Goal: Task Accomplishment & Management: Manage account settings

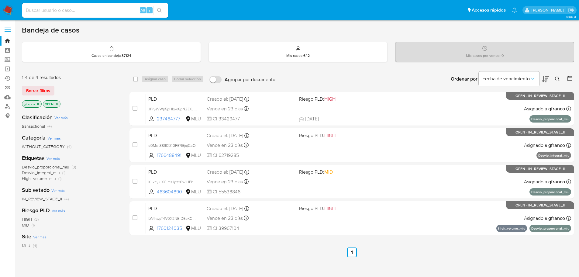
click at [401, 253] on ul "Anterior 1 Siguiente" at bounding box center [352, 253] width 445 height 10
click at [82, 8] on input at bounding box center [95, 10] width 146 height 8
paste input "1153259038"
type input "1153259038"
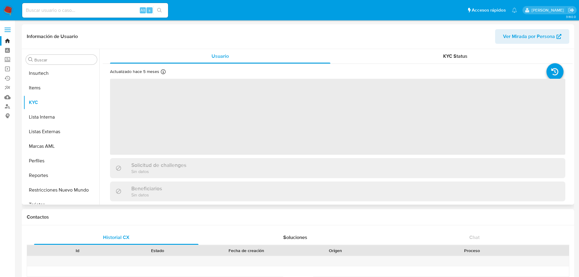
scroll to position [272, 0]
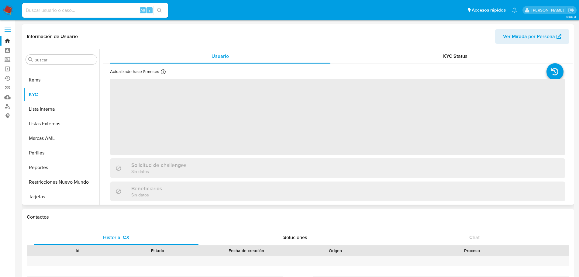
select select "10"
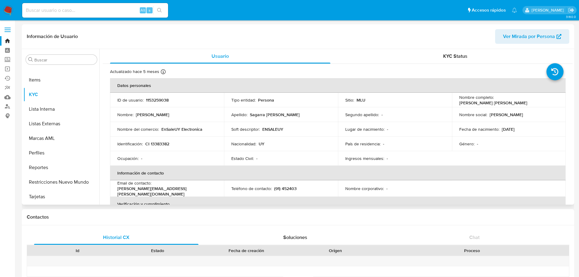
drag, startPoint x: 461, startPoint y: 109, endPoint x: 521, endPoint y: 111, distance: 60.0
click at [521, 111] on td "Nombre social : Gonzalo Eduardo" at bounding box center [509, 114] width 114 height 15
click at [523, 104] on div "Nombre completo : Gonzalo Eduardo Sagarra Bowles" at bounding box center [509, 100] width 99 height 11
drag, startPoint x: 523, startPoint y: 102, endPoint x: 439, endPoint y: 103, distance: 84.0
click at [439, 103] on tr "ID de usuario : 1153259038 Tipo entidad : Persona Sitio : MLU Nombre completo :…" at bounding box center [338, 100] width 456 height 15
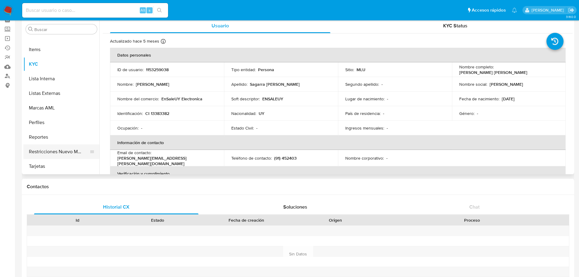
click at [62, 149] on button "Restricciones Nuevo Mundo" at bounding box center [58, 151] width 71 height 15
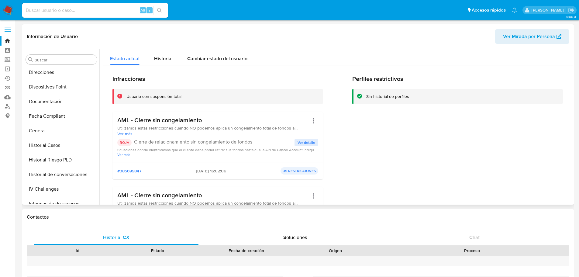
scroll to position [120, 0]
click at [58, 148] on button "Historial Casos" at bounding box center [58, 144] width 71 height 15
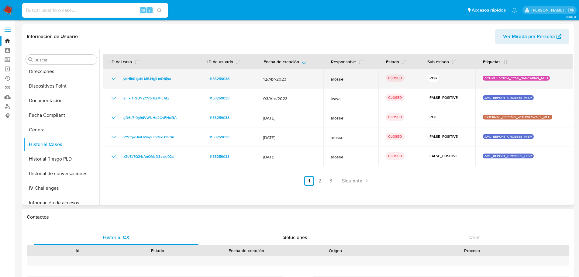
click at [112, 79] on icon "Mostrar/Ocultar" at bounding box center [113, 78] width 7 height 7
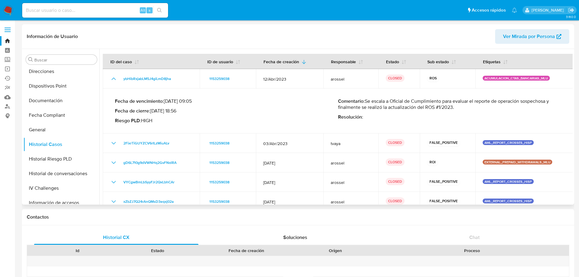
drag, startPoint x: 112, startPoint y: 79, endPoint x: 418, endPoint y: 108, distance: 307.4
click at [418, 108] on p "Comentario : Se escala a Oficial de Cumplimiento para evaluar el reporte de ope…" at bounding box center [449, 104] width 223 height 12
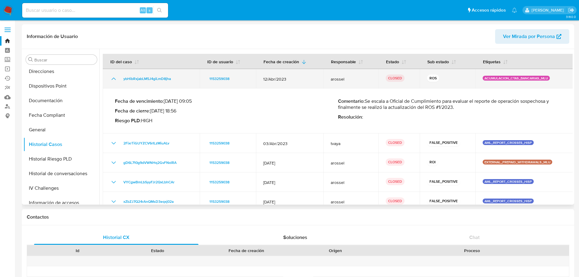
click at [112, 77] on icon "Mostrar/Ocultar" at bounding box center [113, 78] width 7 height 7
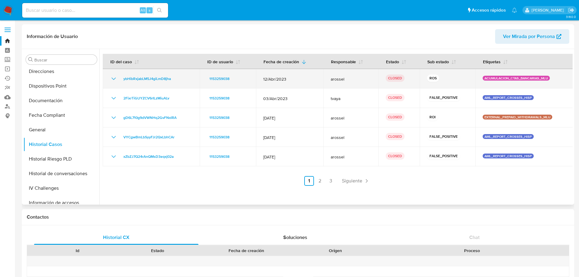
click at [112, 77] on icon "Mostrar/Ocultar" at bounding box center [113, 78] width 7 height 7
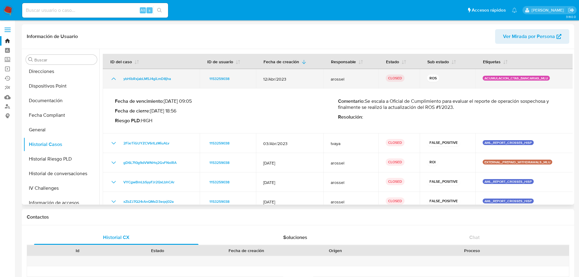
click at [112, 77] on icon "Mostrar/Ocultar" at bounding box center [113, 78] width 7 height 7
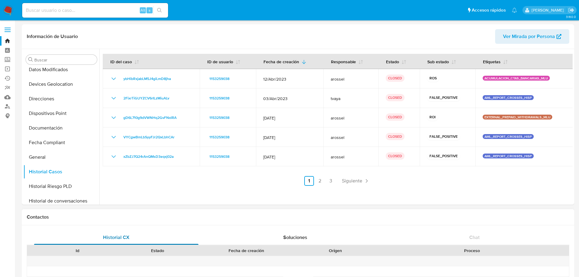
scroll to position [0, 0]
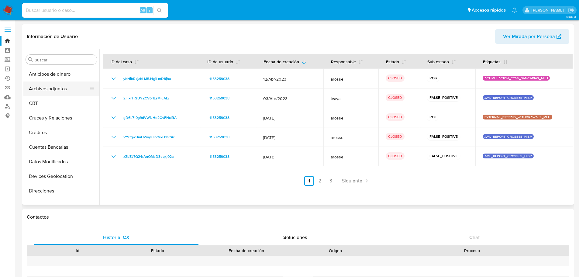
click at [61, 91] on button "Archivos adjuntos" at bounding box center [58, 89] width 71 height 15
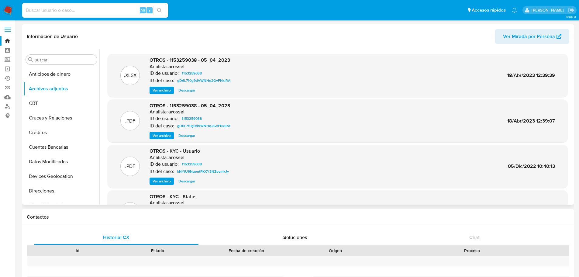
click at [170, 91] on span "Ver archivo" at bounding box center [162, 90] width 18 height 6
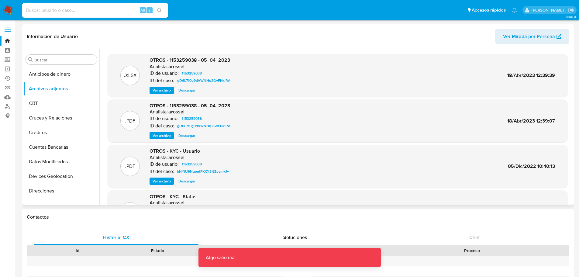
click at [165, 135] on span "Ver archivo" at bounding box center [162, 136] width 18 height 6
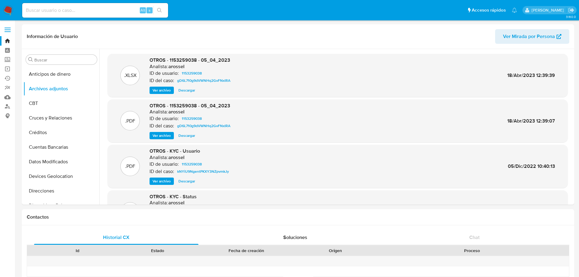
click at [155, 131] on div "OTROS - 1153259038 - 05_04_2023 Analista: arossel ID de usuario: 1153259038 ID …" at bounding box center [191, 121] width 83 height 37
click at [156, 137] on span "Ver archivo" at bounding box center [162, 136] width 18 height 6
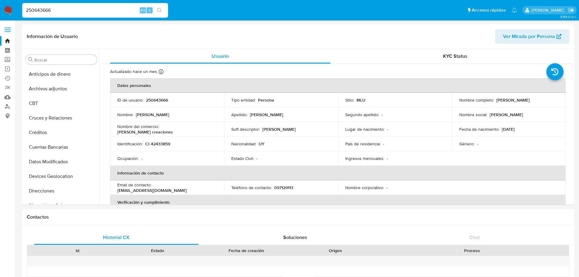
select select "10"
click at [61, 93] on button "Archivos adjuntos" at bounding box center [58, 89] width 71 height 15
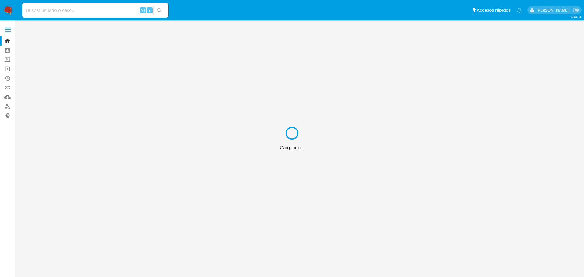
click at [111, 3] on div "Cargando..." at bounding box center [292, 138] width 584 height 277
click at [110, 9] on div "Cargando..." at bounding box center [292, 138] width 584 height 277
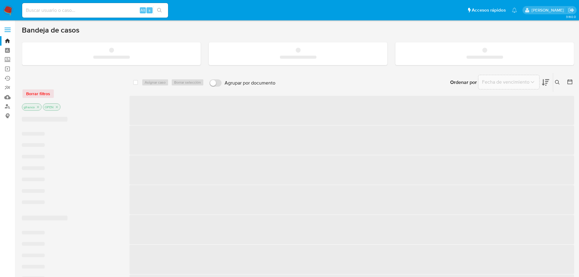
click at [110, 9] on input at bounding box center [95, 10] width 146 height 8
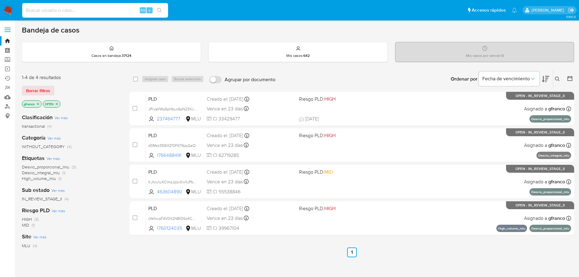
paste input "1153259038"
type input "1153259038"
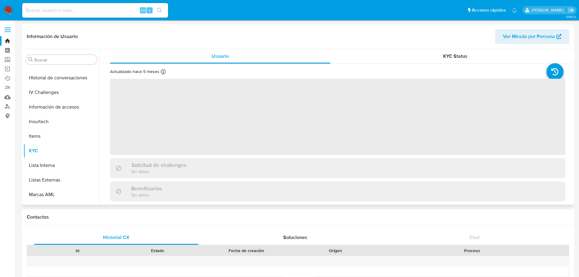
select select "10"
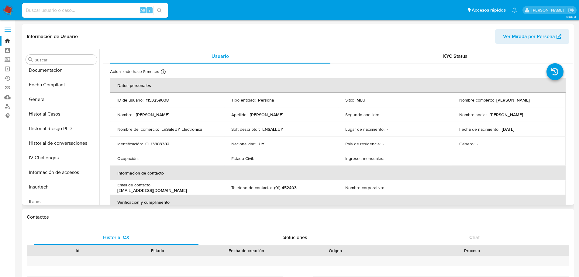
scroll to position [120, 0]
click at [59, 107] on button "Documentación" at bounding box center [58, 100] width 71 height 15
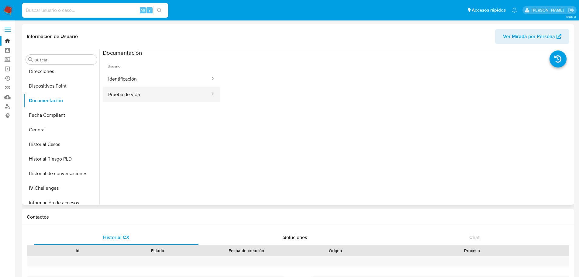
click at [182, 90] on button "Prueba de vida" at bounding box center [157, 95] width 108 height 16
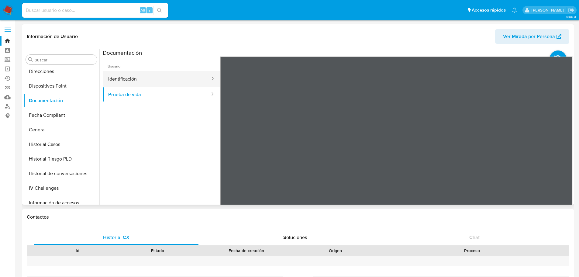
click at [181, 81] on button "Identificación" at bounding box center [157, 79] width 108 height 16
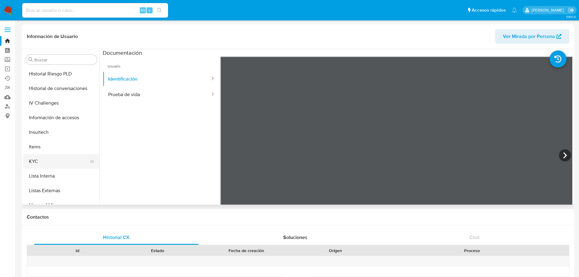
scroll to position [211, 0]
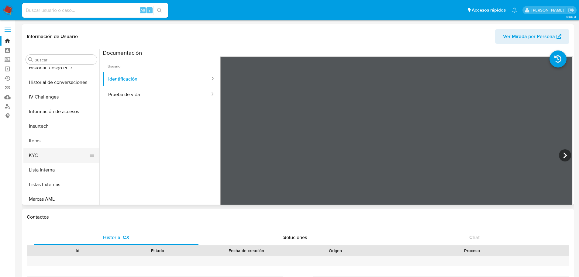
click at [71, 153] on button "KYC" at bounding box center [58, 155] width 71 height 15
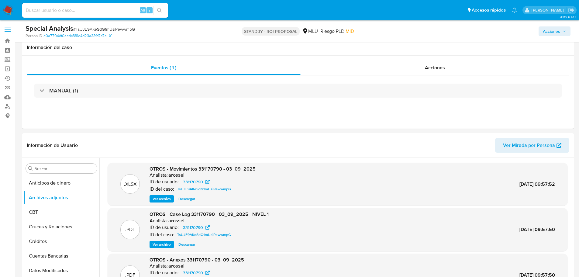
select select "10"
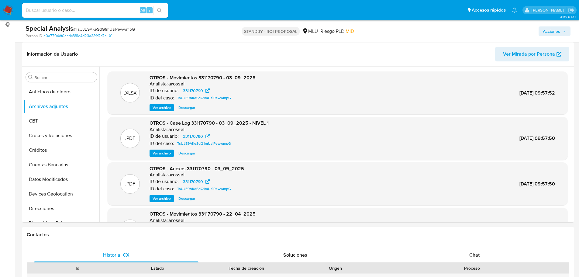
click at [74, 10] on input at bounding box center [95, 10] width 146 height 8
paste input "qUgqkHbDvZYAZxazaVlm56D5"
type input "qUgqkHbDvZYAZxazaVlm56D5"
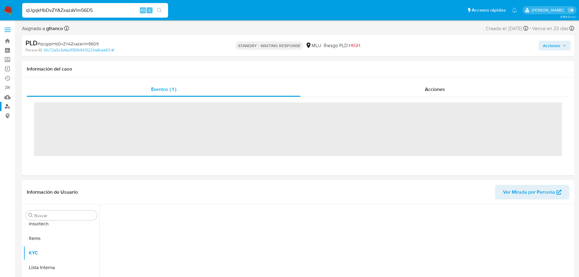
scroll to position [272, 0]
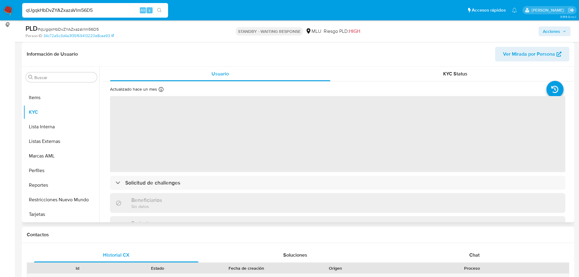
select select "10"
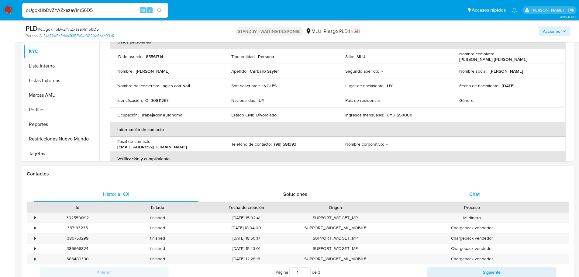
click at [478, 196] on span "Chat" at bounding box center [475, 194] width 10 height 7
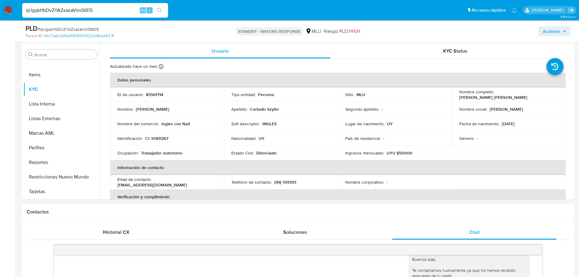
scroll to position [0, 0]
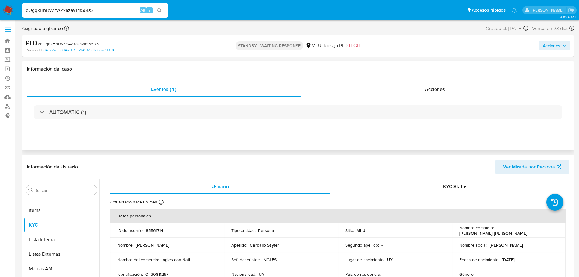
click at [431, 80] on div "Eventos ( 1 ) Acciones AUTOMATIC (1)" at bounding box center [298, 113] width 553 height 73
click at [438, 88] on span "Acciones" at bounding box center [435, 89] width 20 height 7
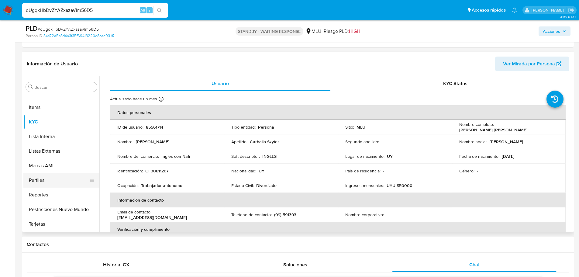
scroll to position [152, 0]
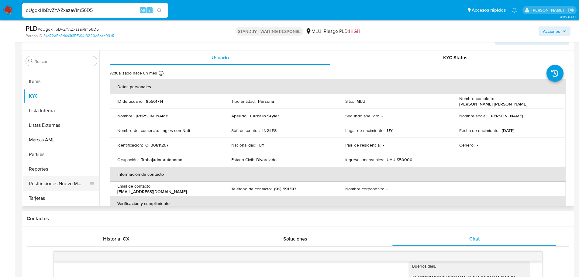
click at [74, 185] on button "Restricciones Nuevo Mundo" at bounding box center [58, 183] width 71 height 15
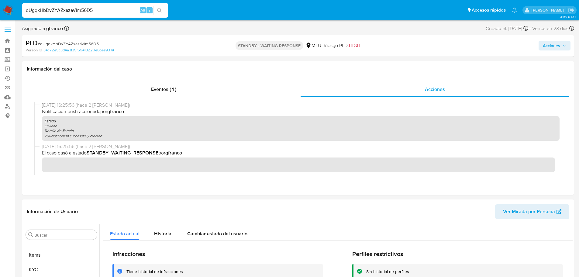
scroll to position [30, 0]
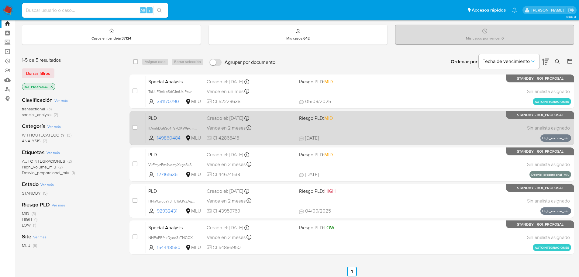
scroll to position [2, 0]
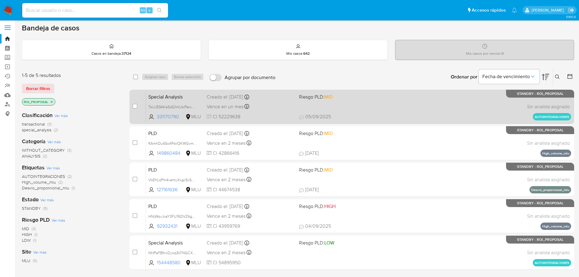
click at [390, 106] on div "Special Analysis TsUJE9AKeSdG1mUsiPewwmpG 331170790 MLU Riesgo PLD: MID Creado …" at bounding box center [359, 106] width 426 height 31
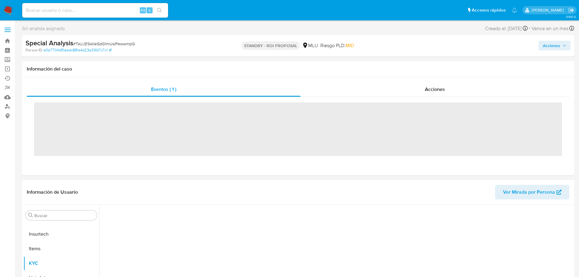
scroll to position [272, 0]
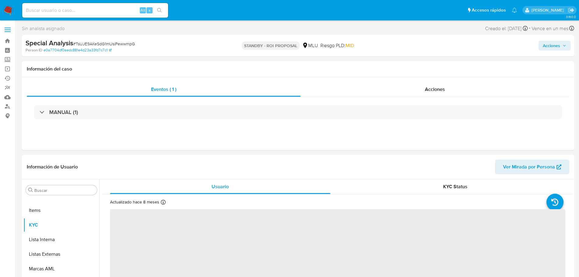
select select "10"
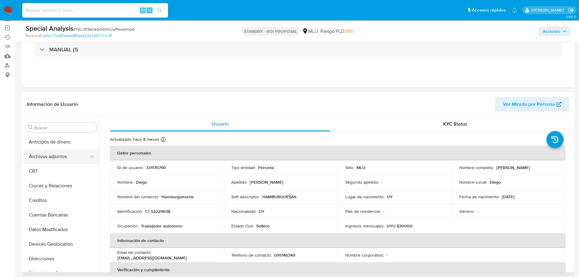
scroll to position [30, 0]
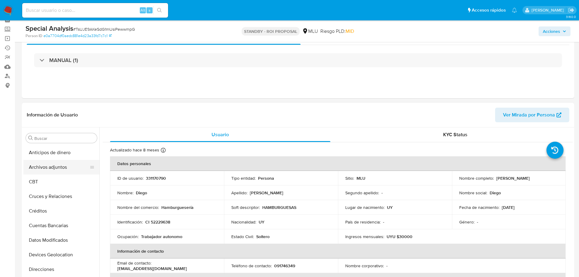
click at [53, 174] on button "Archivos adjuntos" at bounding box center [58, 167] width 71 height 15
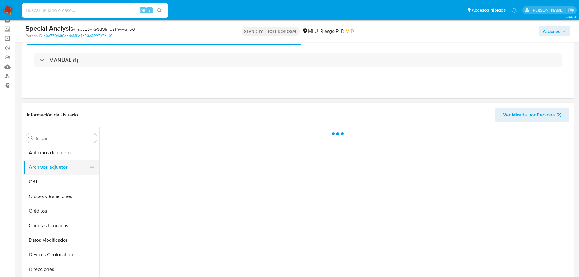
click at [53, 171] on button "Archivos adjuntos" at bounding box center [58, 167] width 71 height 15
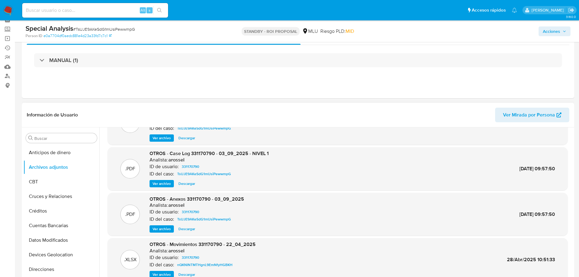
click at [166, 187] on span "Ver archivo" at bounding box center [162, 184] width 18 height 6
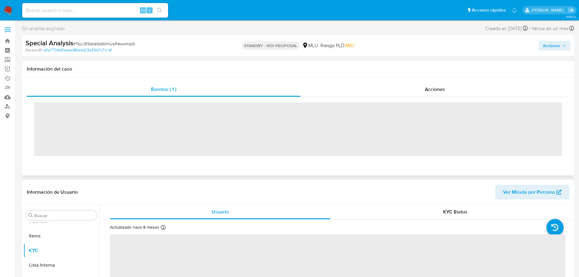
scroll to position [272, 0]
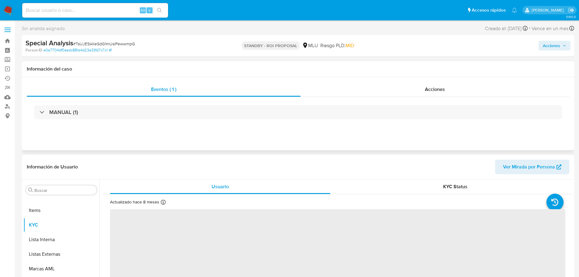
select select "10"
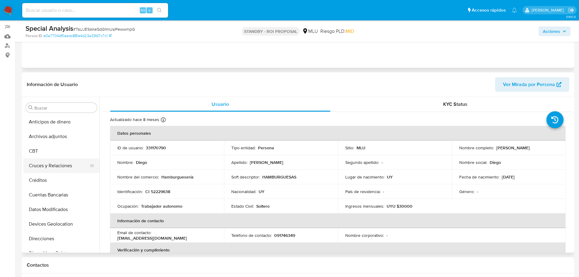
scroll to position [0, 0]
click at [60, 130] on button "Archivos adjuntos" at bounding box center [58, 137] width 71 height 15
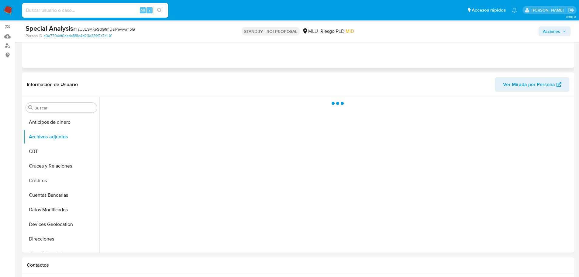
scroll to position [91, 0]
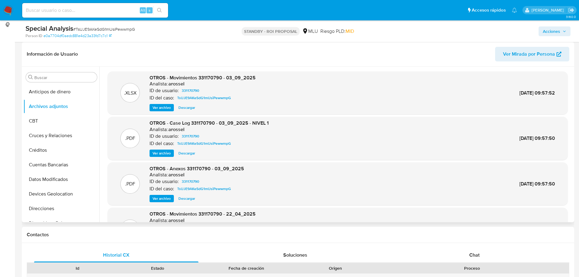
click at [166, 153] on span "Ver archivo" at bounding box center [162, 153] width 18 height 6
click at [164, 196] on span "Ver archivo" at bounding box center [162, 199] width 18 height 6
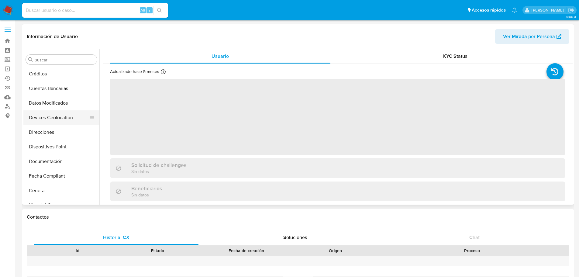
select select "10"
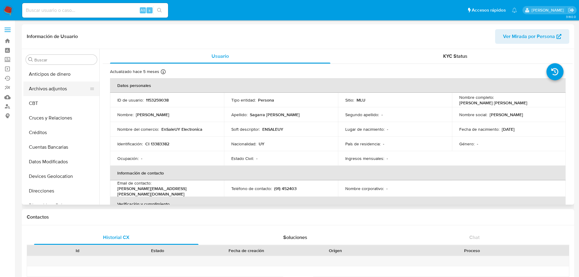
click at [52, 91] on button "Archivos adjuntos" at bounding box center [58, 89] width 71 height 15
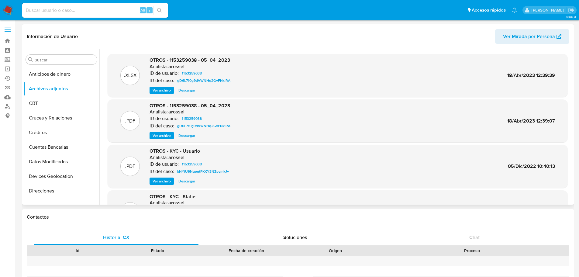
click at [156, 131] on div "OTROS - 1153259038 - 05_04_2023 Analista: arossel ID de usuario: 1153259038 ID …" at bounding box center [191, 121] width 83 height 37
click at [156, 133] on span "Ver archivo" at bounding box center [162, 136] width 18 height 6
click at [160, 136] on span "Ver archivo" at bounding box center [162, 136] width 18 height 6
click at [301, 194] on div ".PDF OTROS - KYC - Status Analista: arossel ID de usuario: 1153259038 ID del ca…" at bounding box center [338, 211] width 454 height 37
click at [502, 223] on div "Contactos" at bounding box center [298, 217] width 553 height 16
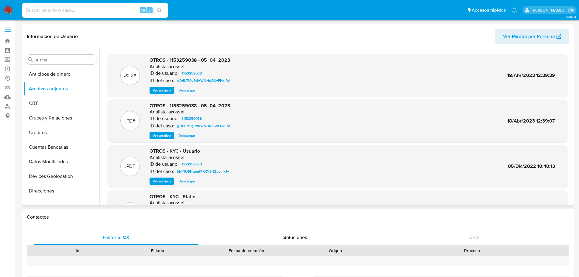
click at [170, 136] on span "Ver archivo" at bounding box center [162, 136] width 18 height 6
click at [159, 135] on span "Ver archivo" at bounding box center [162, 136] width 18 height 6
click at [189, 136] on span "Descargar" at bounding box center [187, 136] width 17 height 6
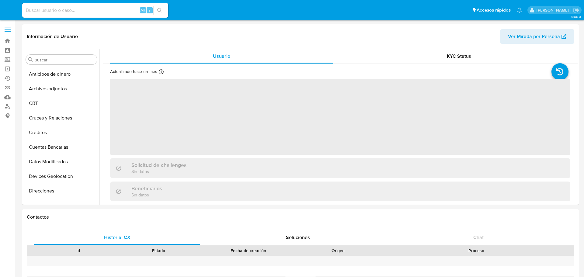
select select "10"
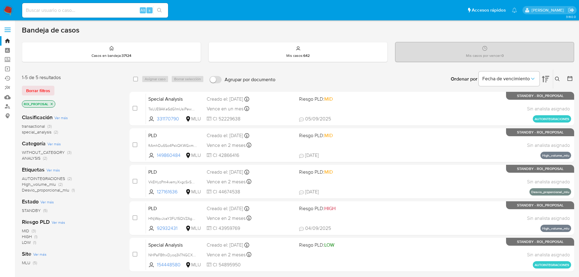
click at [94, 224] on div "Riesgo PLD Ver más MID (3) HIGH (1) LOW (1)" at bounding box center [71, 231] width 98 height 27
click at [90, 99] on div "1-5 de 5 resultados Borrar filtros ROI_PROPOSAL" at bounding box center [70, 91] width 97 height 35
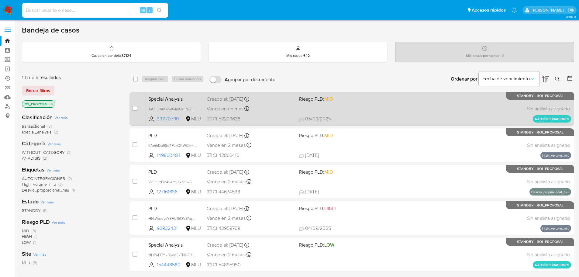
click at [353, 110] on div "Special Analysis TsUJE9AKeSdG1mUsiPewwmpG 331170790 MLU Riesgo PLD: MID Creado …" at bounding box center [359, 108] width 426 height 31
click at [365, 112] on div "Special Analysis TsUJE9AKeSdG1mUsiPewwmpG 331170790 MLU Riesgo PLD: MID Creado …" at bounding box center [359, 108] width 426 height 31
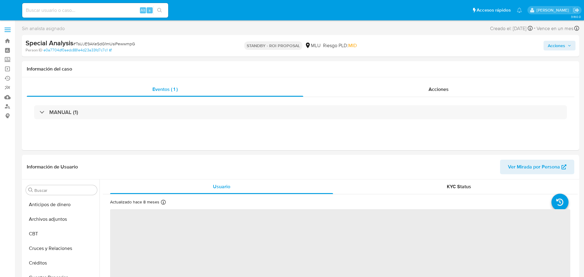
select select "10"
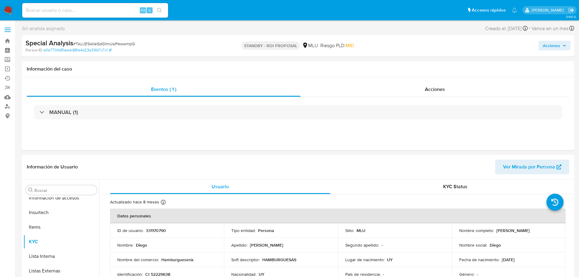
scroll to position [272, 0]
drag, startPoint x: 0, startPoint y: 0, endPoint x: 366, endPoint y: 64, distance: 371.4
click at [340, 74] on div "Información del caso" at bounding box center [298, 69] width 553 height 16
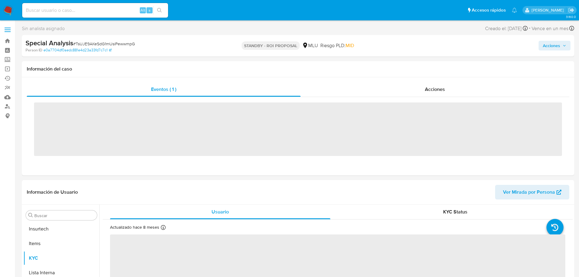
scroll to position [272, 0]
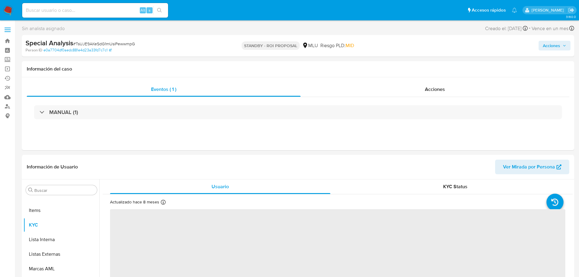
select select "10"
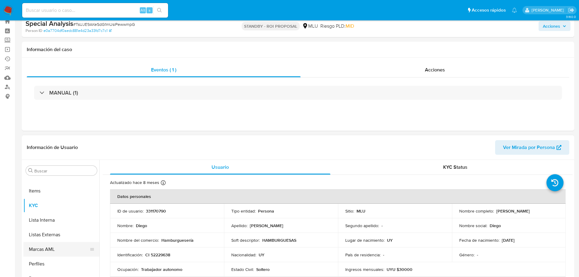
scroll to position [30, 0]
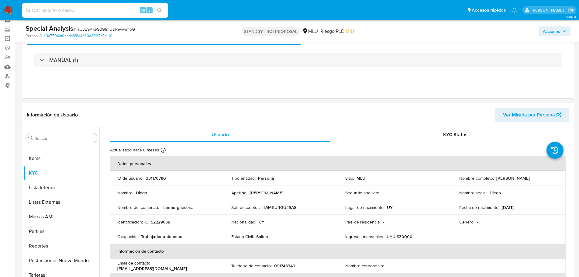
click at [229, 238] on td "Estado Civil : [DEMOGRAPHIC_DATA]" at bounding box center [281, 236] width 114 height 15
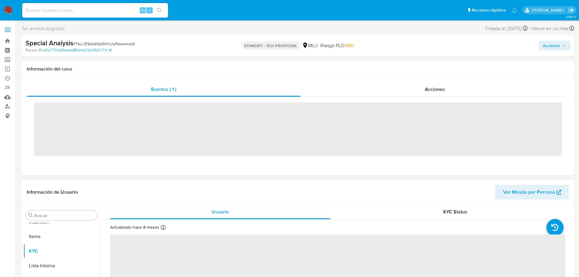
scroll to position [272, 0]
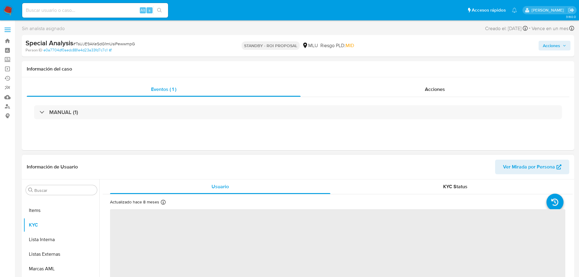
select select "10"
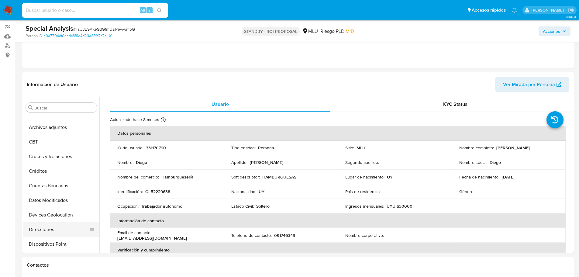
scroll to position [0, 0]
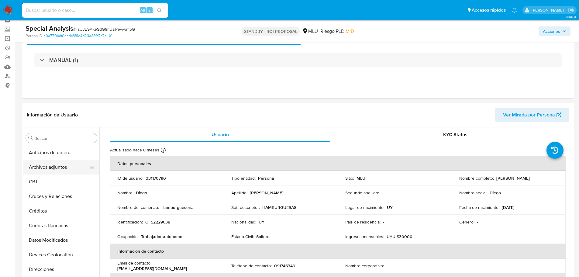
click at [54, 165] on button "Archivos adjuntos" at bounding box center [58, 167] width 71 height 15
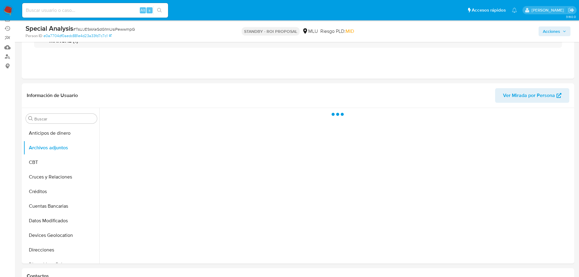
scroll to position [61, 0]
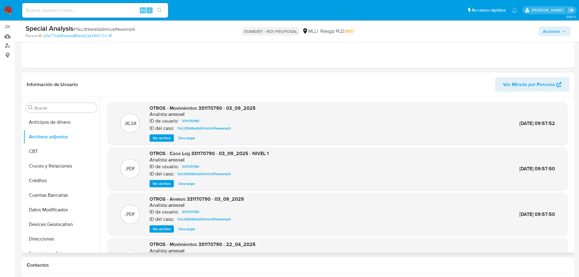
click at [335, 90] on header "Información de Usuario Ver Mirada por Persona" at bounding box center [298, 84] width 543 height 15
click at [325, 81] on header "Información de Usuario Ver Mirada por Persona" at bounding box center [298, 84] width 543 height 15
click at [200, 154] on span "OTROS - Case Log 331170790 - 03_09_2025 - NIVEL 1" at bounding box center [209, 153] width 119 height 7
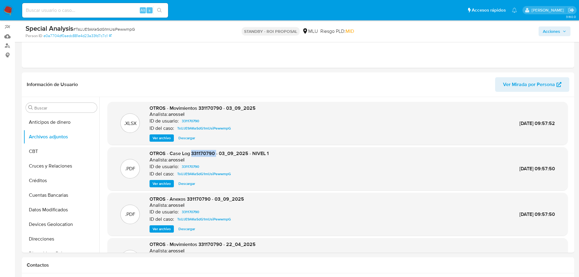
click at [200, 154] on span "OTROS - Case Log 331170790 - 03_09_2025 - NIVEL 1" at bounding box center [209, 153] width 119 height 7
copy span "331170790"
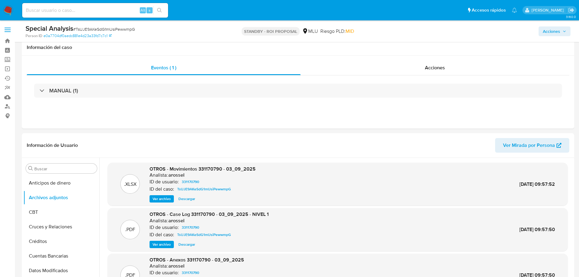
select select "10"
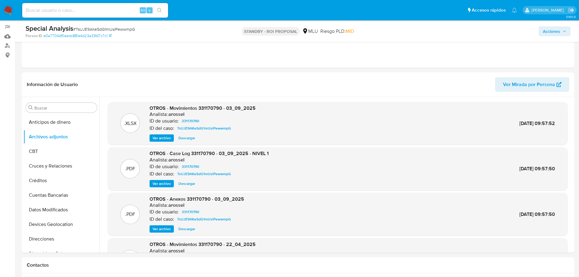
click at [202, 153] on span "OTROS - Case Log 331170790 - 03_09_2025 - NIVEL 1" at bounding box center [209, 153] width 119 height 7
copy span "331170790"
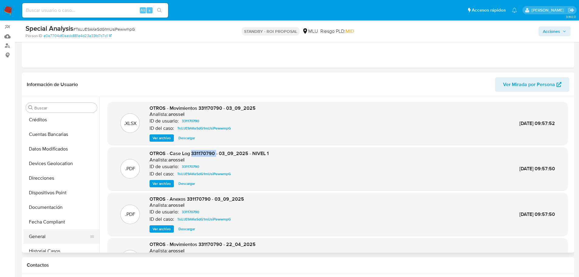
click at [53, 232] on button "General" at bounding box center [58, 236] width 71 height 15
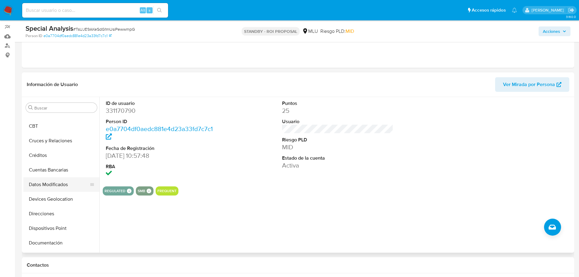
scroll to position [0, 0]
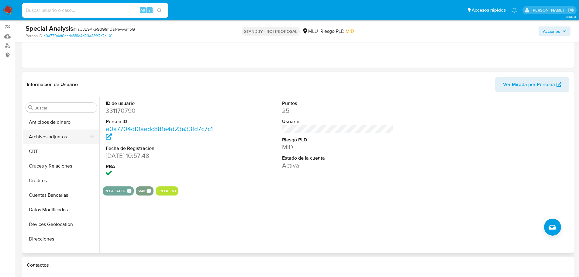
click at [51, 137] on button "Archivos adjuntos" at bounding box center [58, 137] width 71 height 15
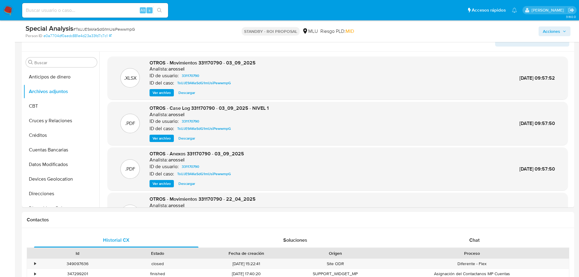
scroll to position [243, 0]
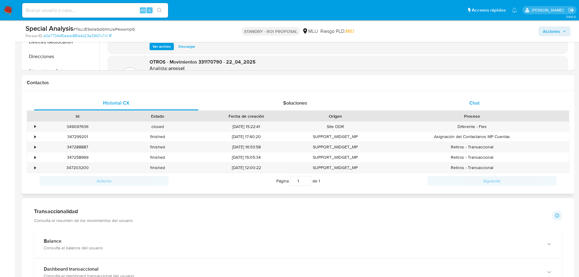
click at [478, 96] on div "Chat" at bounding box center [474, 103] width 165 height 15
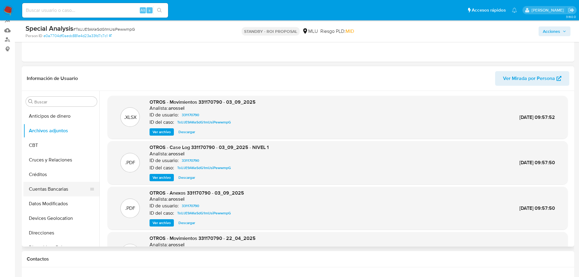
scroll to position [61, 0]
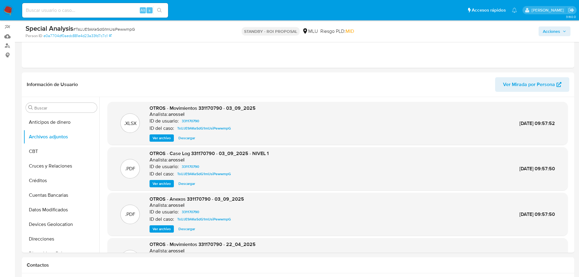
click at [99, 29] on span "# TsUJE9AKeSdG1mUsiPewwmpG" at bounding box center [104, 29] width 62 height 6
copy span "TsUJE9AKeSdG1mUsiPewwmpG"
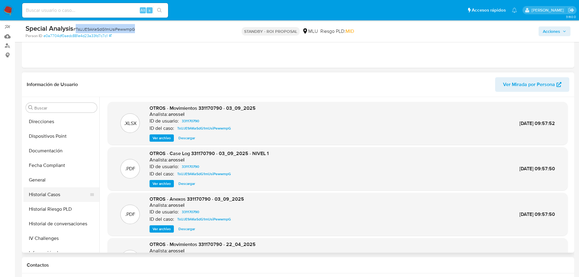
scroll to position [122, 0]
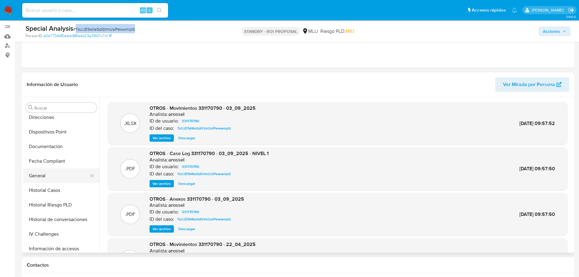
click at [50, 169] on button "General" at bounding box center [58, 176] width 71 height 15
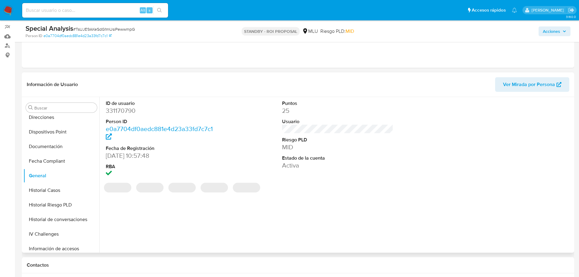
click at [124, 112] on dd "331170790" at bounding box center [162, 110] width 112 height 9
copy dd "331170790"
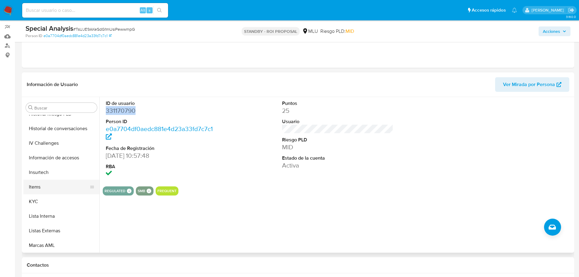
scroll to position [213, 0]
click at [54, 208] on button "KYC" at bounding box center [58, 201] width 71 height 15
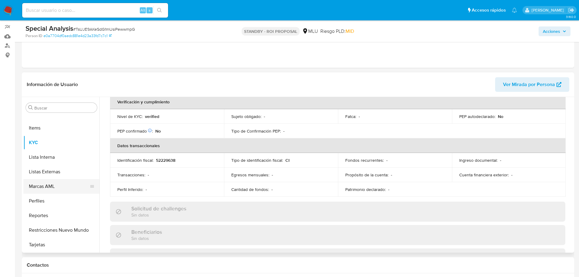
scroll to position [241, 0]
click at [54, 232] on button "Perfiles" at bounding box center [58, 231] width 71 height 15
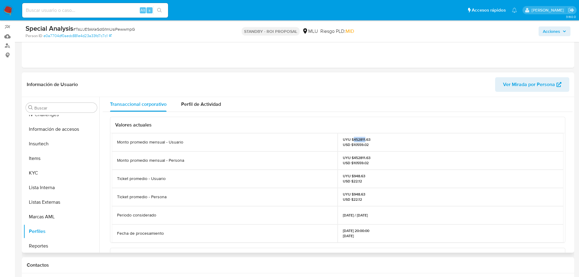
drag, startPoint x: 352, startPoint y: 141, endPoint x: 364, endPoint y: 140, distance: 12.8
click at [364, 140] on p "UYU $452811.63 USD $10559.02" at bounding box center [357, 142] width 28 height 10
copy p "452811"
drag, startPoint x: 125, startPoint y: 160, endPoint x: 184, endPoint y: 159, distance: 58.7
click at [184, 159] on div "Monto promedio mensual - Persona" at bounding box center [225, 160] width 226 height 18
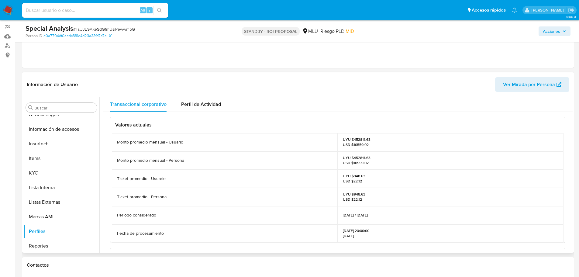
click at [353, 157] on p "UYU $452811.63 USD $10559.02" at bounding box center [357, 160] width 28 height 10
copy p "452811.63"
click at [347, 154] on div "UYU $452811.63 USD $10559.02" at bounding box center [451, 160] width 226 height 18
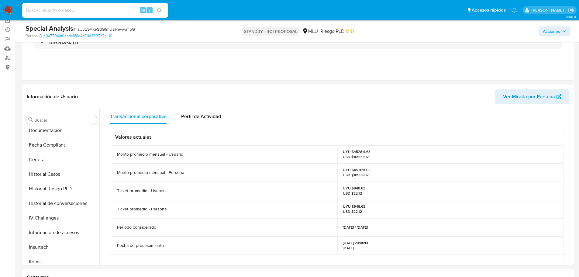
scroll to position [152, 0]
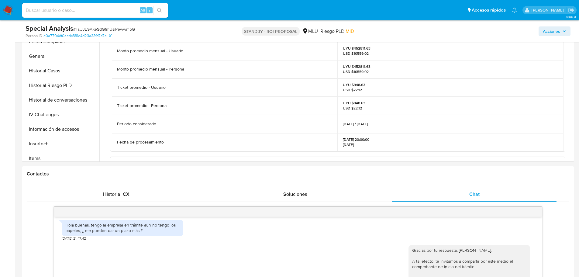
click at [115, 29] on span "# TsUJE9AKeSdG1mUsiPewwmpG" at bounding box center [104, 29] width 62 height 6
copy span "TsUJE9AKeSdG1mUsiPewwmpG"
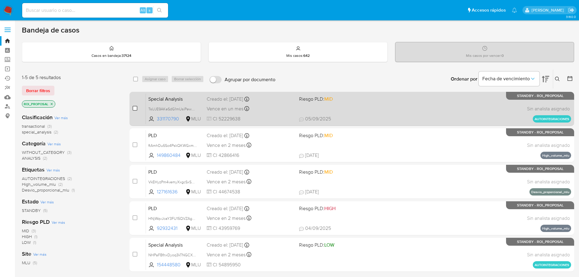
click at [134, 110] on input "checkbox" at bounding box center [135, 108] width 5 height 5
checkbox input "true"
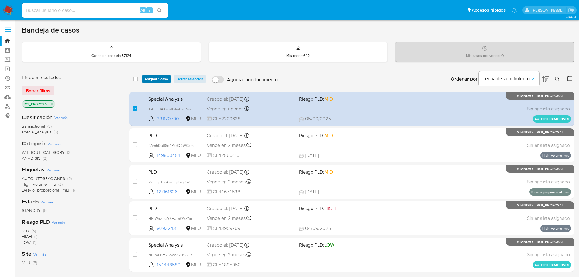
click at [158, 78] on span "Asignar 1 caso" at bounding box center [156, 79] width 23 height 6
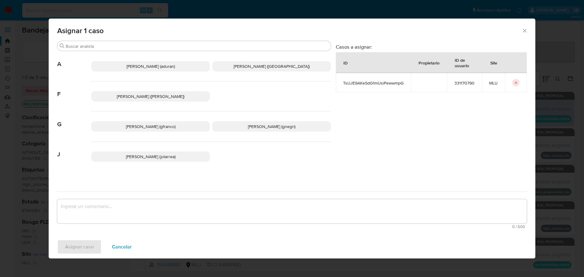
click at [126, 129] on span "[PERSON_NAME] (gfranco)" at bounding box center [151, 127] width 50 height 6
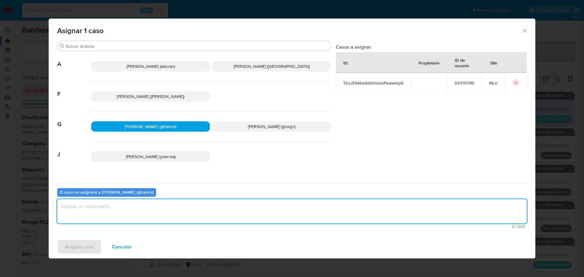
click at [165, 216] on textarea "assign-modal" at bounding box center [292, 211] width 470 height 24
click at [112, 207] on textarea "assign-modal" at bounding box center [292, 211] width 470 height 24
type textarea "v"
click at [78, 242] on span "Asignar caso" at bounding box center [79, 246] width 29 height 13
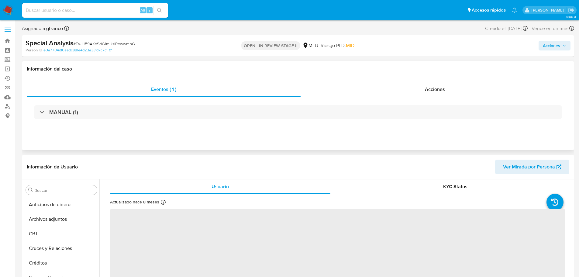
select select "10"
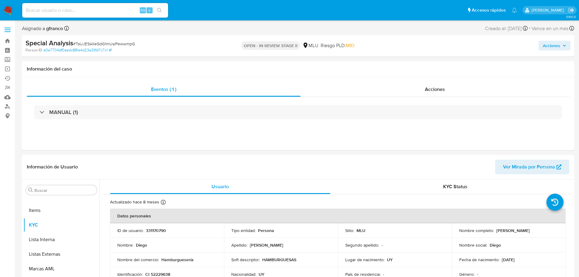
click at [562, 47] on span "Acciones" at bounding box center [554, 45] width 23 height 9
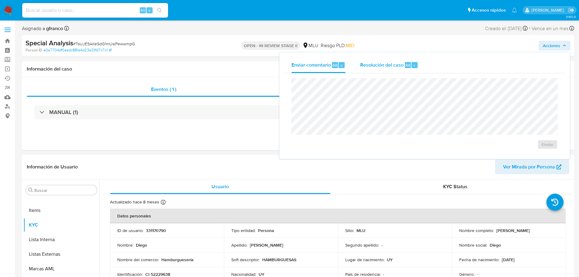
click at [401, 68] on span "Resolución del caso" at bounding box center [382, 64] width 44 height 7
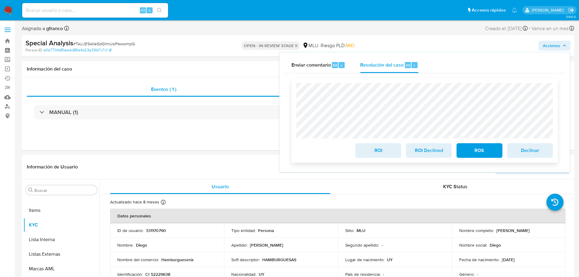
click at [425, 154] on span "ROI Declined" at bounding box center [429, 150] width 30 height 13
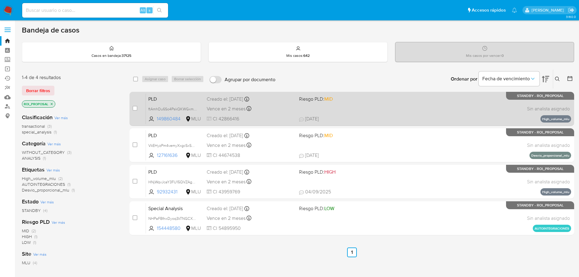
click at [354, 117] on span "[DATE] [DATE] 20:06" at bounding box center [389, 119] width 180 height 7
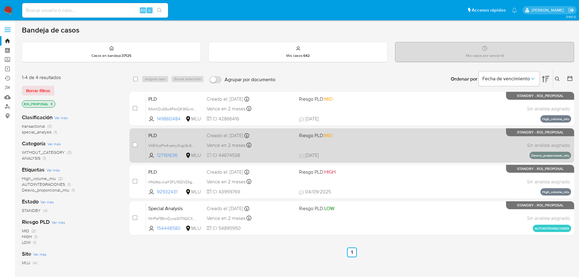
click at [362, 144] on span at bounding box center [343, 144] width 88 height 1
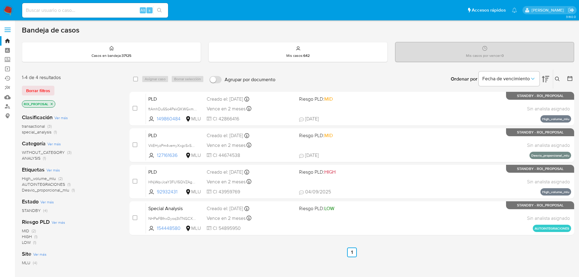
click at [151, 254] on ul "Anterior 1 Siguiente" at bounding box center [352, 253] width 445 height 10
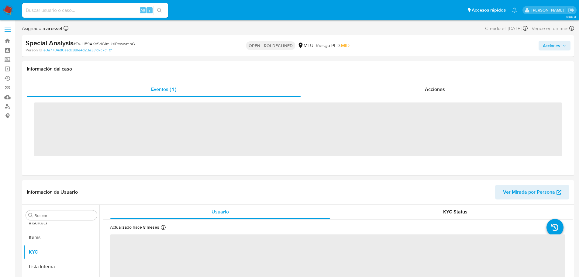
scroll to position [272, 0]
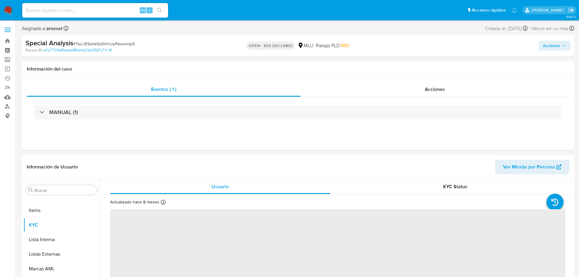
select select "10"
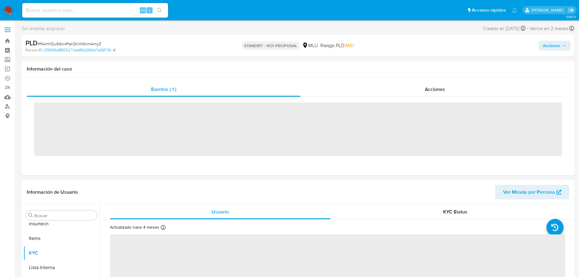
scroll to position [272, 0]
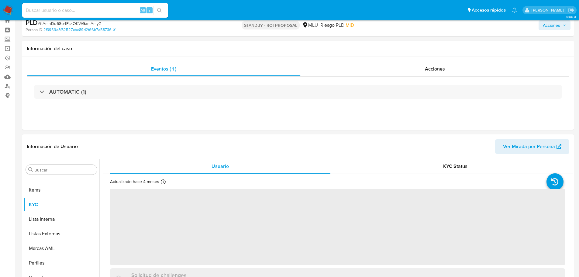
select select "10"
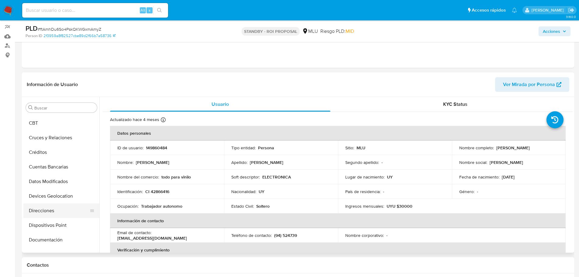
scroll to position [0, 0]
click at [57, 132] on button "Archivos adjuntos" at bounding box center [58, 137] width 71 height 15
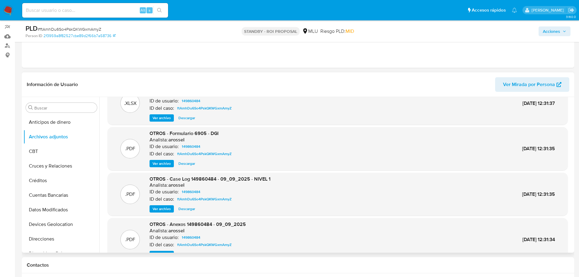
scroll to position [30, 0]
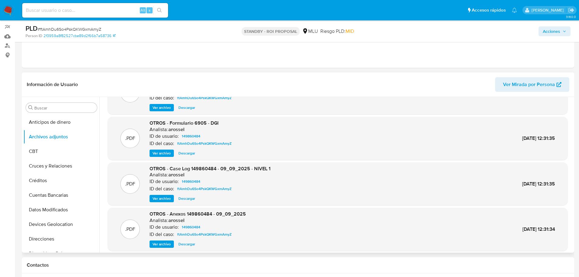
click at [159, 200] on span "Ver archivo" at bounding box center [162, 199] width 18 height 6
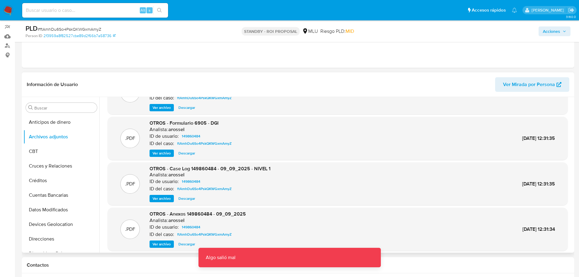
scroll to position [0, 0]
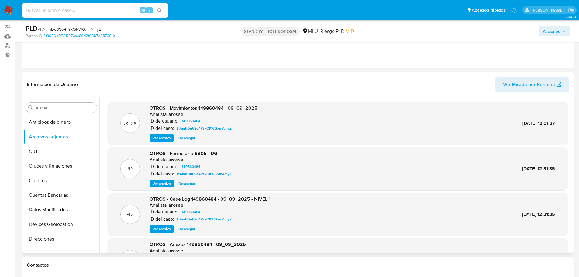
click at [193, 197] on span "OTROS - Case Log 149860484 - 09_09_2025 - NIVEL 1" at bounding box center [210, 199] width 121 height 7
copy span "149860484"
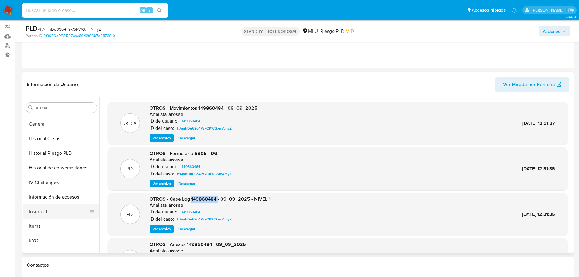
scroll to position [175, 0]
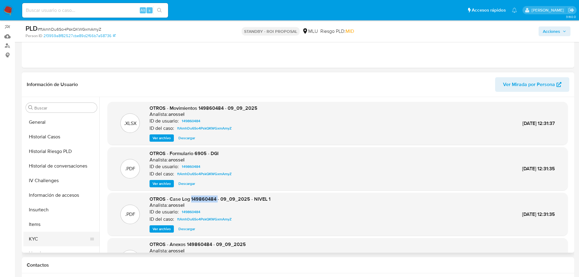
click at [55, 237] on button "KYC" at bounding box center [58, 239] width 71 height 15
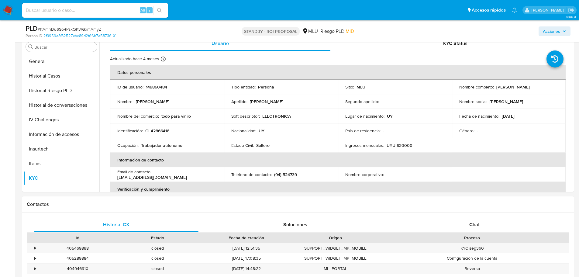
scroll to position [183, 0]
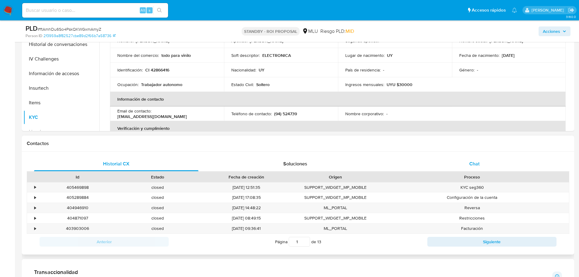
click at [462, 158] on div "Chat" at bounding box center [474, 164] width 165 height 15
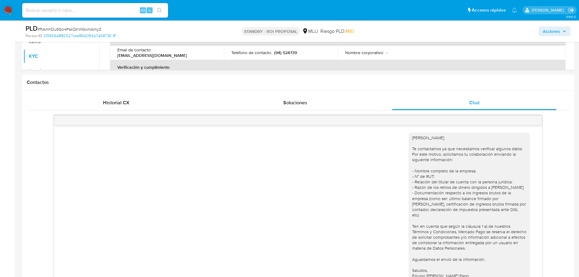
scroll to position [274, 0]
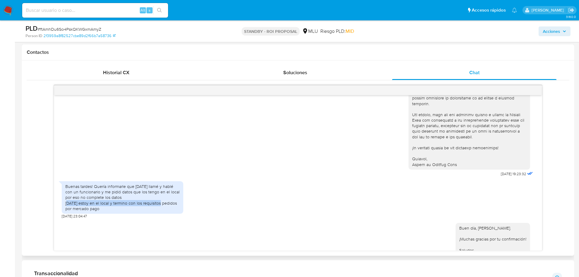
drag, startPoint x: 73, startPoint y: 181, endPoint x: 166, endPoint y: 178, distance: 92.5
click at [166, 184] on div "Buenas tardes! Quería informarle que ayer llamé y hablé con un funcionario y me…" at bounding box center [122, 198] width 114 height 28
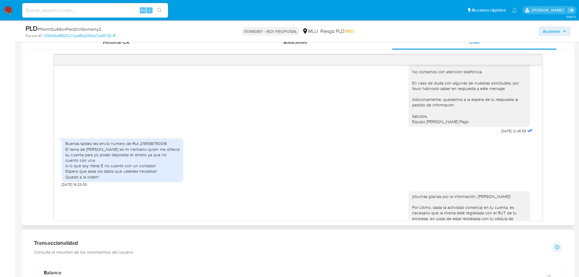
scroll to position [405, 0]
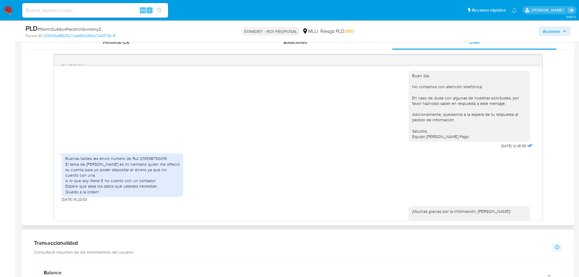
click at [154, 156] on div "Buenas tardes les envío número de Rut 219598790016 El tema de Gerardo semperena…" at bounding box center [122, 175] width 114 height 39
copy div "219598790016"
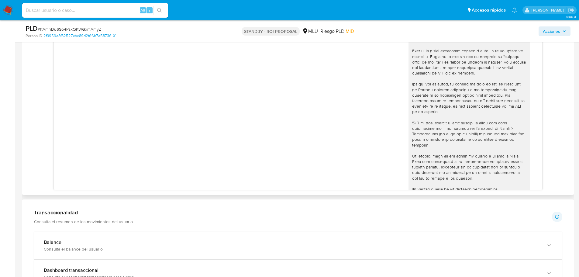
scroll to position [618, 0]
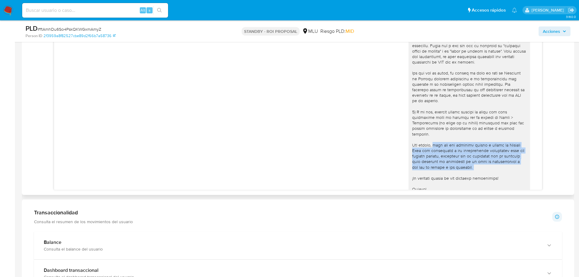
drag, startPoint x: 505, startPoint y: 147, endPoint x: 427, endPoint y: 123, distance: 81.4
click at [427, 123] on div "¡Muchas gracias por la información, Martín! Por último, dada la actividad comer…" at bounding box center [469, 81] width 114 height 232
copy div "dado que tus ingresos brutos a través de Mercado Pago son superiores a los esta…"
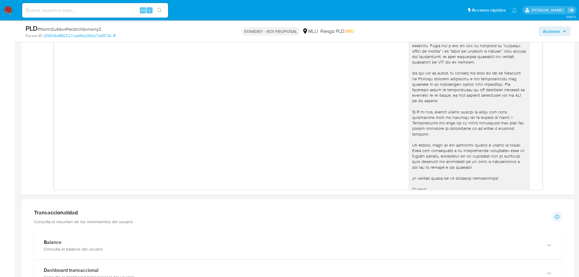
click at [65, 29] on span "# ftAmhDu6So4PskQKWGxmAmyZ" at bounding box center [70, 29] width 64 height 6
copy span "ftAmhDu6So4PskQKWGxmAmyZ"
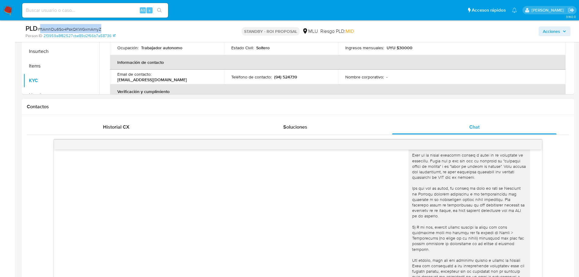
scroll to position [122, 0]
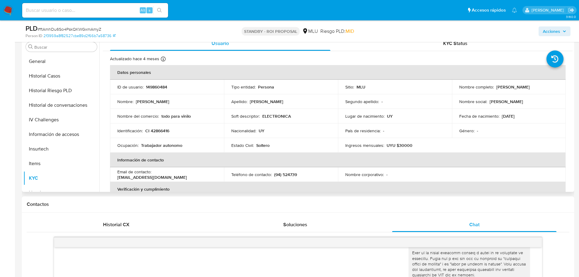
click at [157, 87] on p "149860484" at bounding box center [156, 86] width 21 height 5
copy p "149860484"
click at [525, 94] on td "Nombre completo : Martin Alejandro Semperena Hernandez" at bounding box center [509, 87] width 114 height 15
click at [525, 90] on p "Martin Alejandro Semperena Hernandez" at bounding box center [513, 86] width 33 height 5
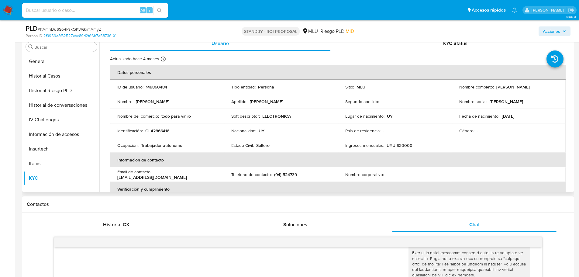
click at [525, 90] on p "Martin Alejandro Semperena Hernandez" at bounding box center [513, 86] width 33 height 5
click at [525, 90] on p "[PERSON_NAME] Semperena [PERSON_NAME]" at bounding box center [513, 86] width 33 height 5
drag, startPoint x: 539, startPoint y: 89, endPoint x: 455, endPoint y: 92, distance: 83.4
click at [455, 92] on td "Nombre completo : Martin Alejandro Semperena Hernandez" at bounding box center [509, 87] width 114 height 15
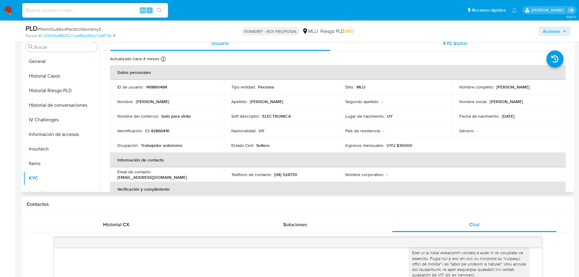
copy p "[PERSON_NAME] Semperena [PERSON_NAME]"
click at [153, 129] on p "CI 42866416" at bounding box center [157, 130] width 24 height 5
copy p "42866416"
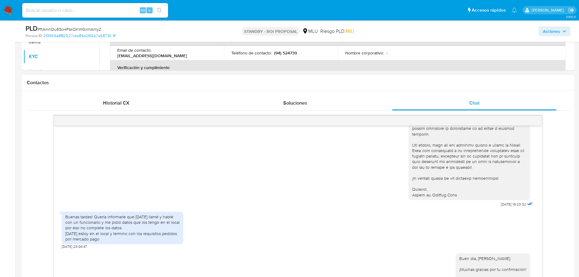
scroll to position [274, 0]
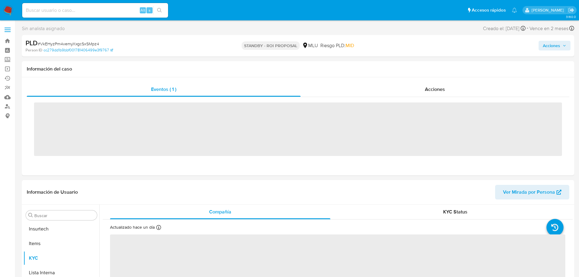
scroll to position [272, 0]
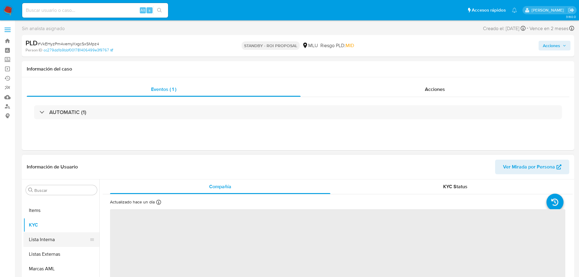
select select "10"
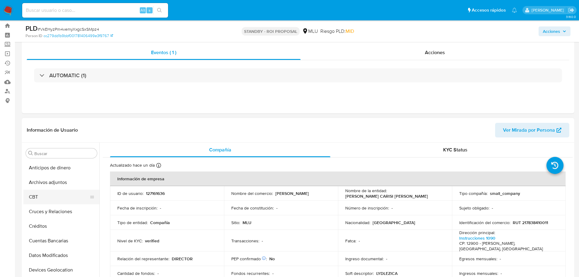
scroll to position [0, 0]
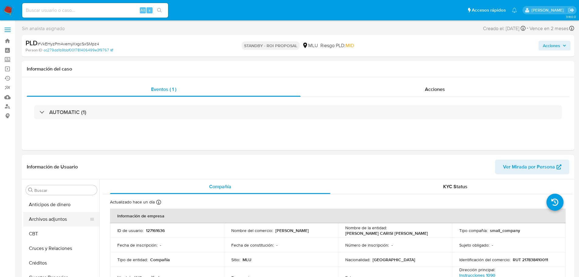
click at [45, 219] on button "Archivos adjuntos" at bounding box center [58, 219] width 71 height 15
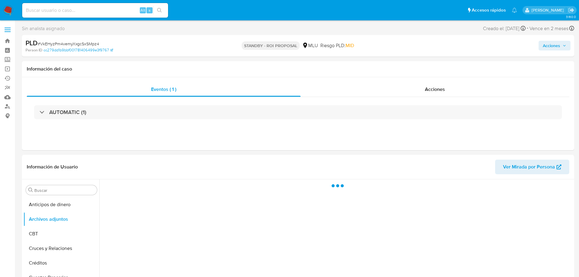
scroll to position [61, 0]
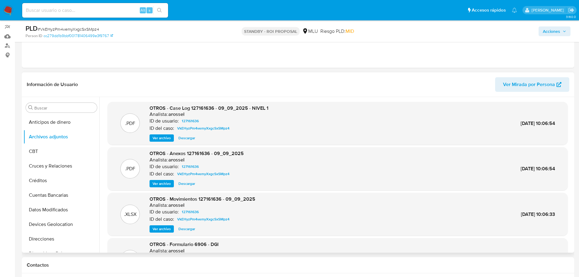
click at [165, 136] on span "Ver archivo" at bounding box center [162, 138] width 18 height 6
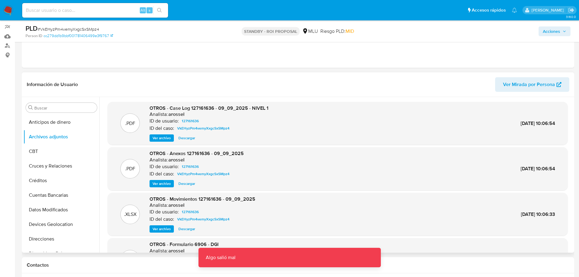
click at [203, 109] on span "OTROS - Case Log 127161636 - 09_09_2025 - NIVEL 1" at bounding box center [209, 108] width 119 height 7
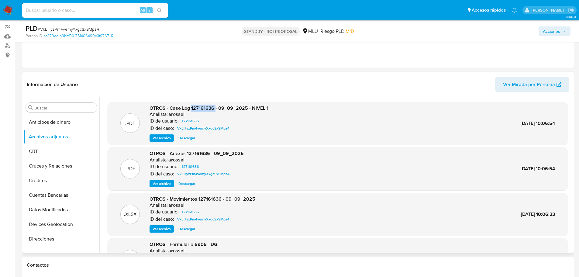
copy span "127161636"
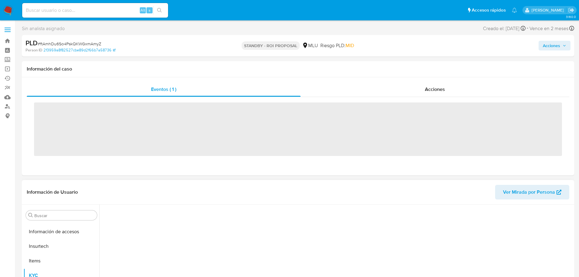
scroll to position [272, 0]
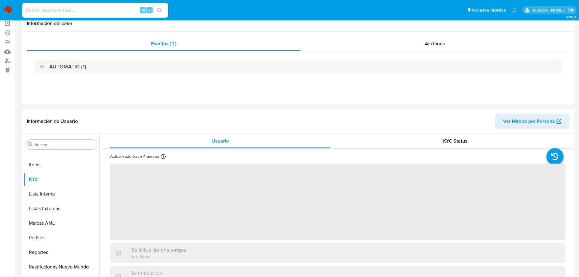
select select "10"
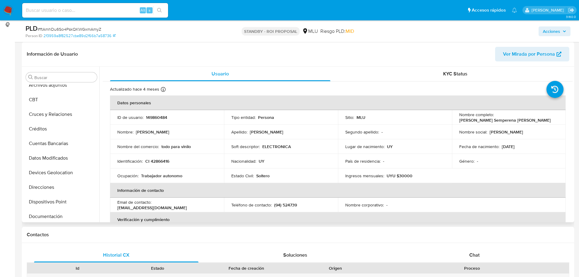
scroll to position [0, 0]
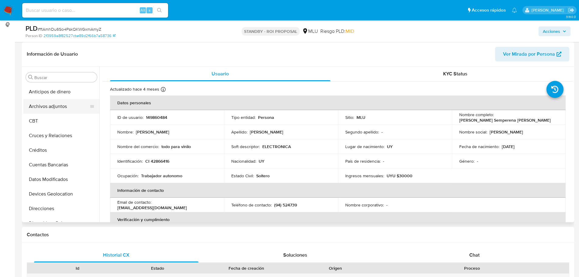
click at [55, 104] on button "Archivos adjuntos" at bounding box center [58, 106] width 71 height 15
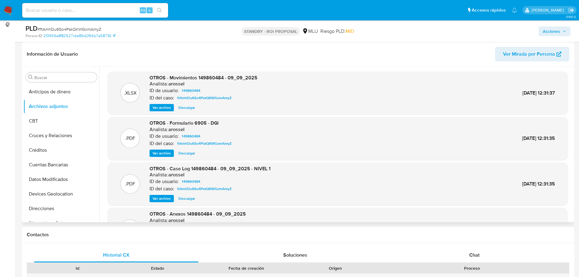
click at [163, 199] on span "Ver archivo" at bounding box center [162, 199] width 18 height 6
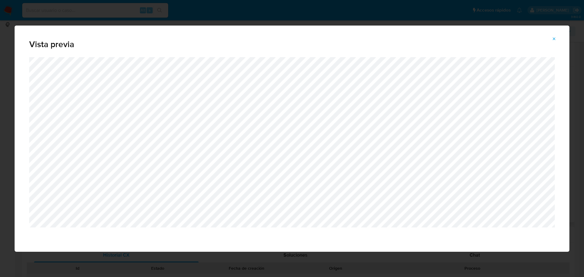
click at [553, 37] on icon "Attachment preview" at bounding box center [554, 39] width 5 height 5
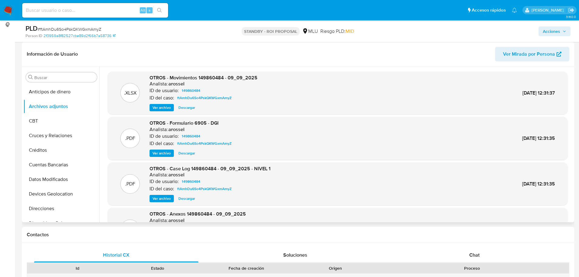
click at [186, 198] on span "Descargar" at bounding box center [187, 199] width 17 height 6
click at [160, 155] on span "Ver archivo" at bounding box center [162, 153] width 18 height 6
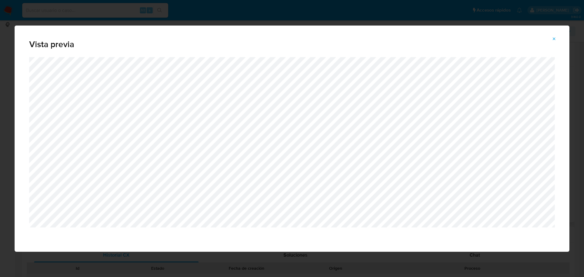
click at [554, 39] on icon "Attachment preview" at bounding box center [554, 39] width 5 height 5
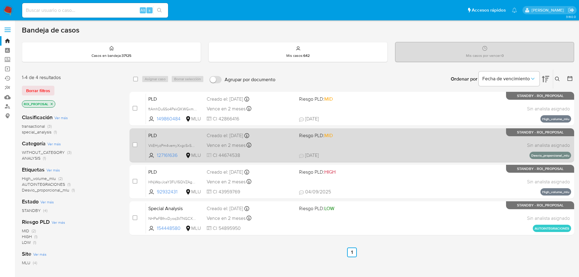
click at [303, 152] on span "[DATE]" at bounding box center [309, 155] width 20 height 7
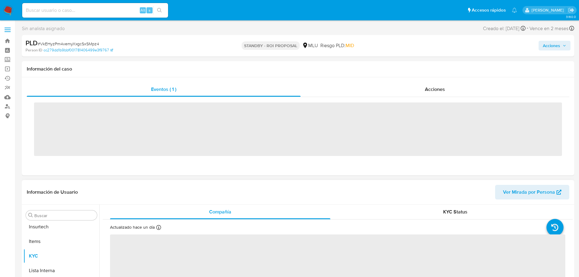
scroll to position [272, 0]
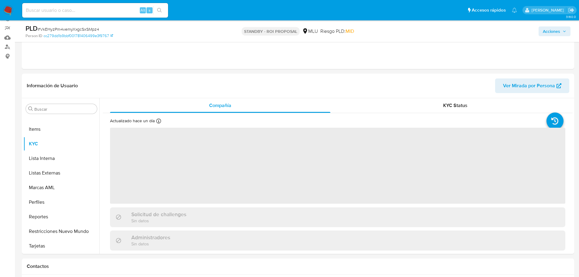
select select "10"
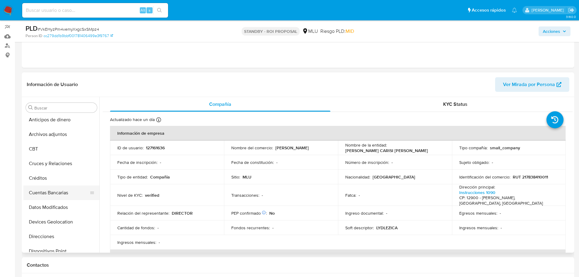
scroll to position [0, 0]
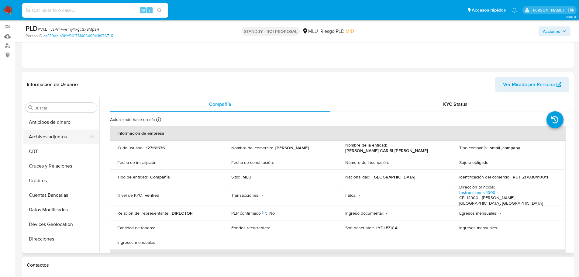
click at [56, 142] on button "Archivos adjuntos" at bounding box center [58, 137] width 71 height 15
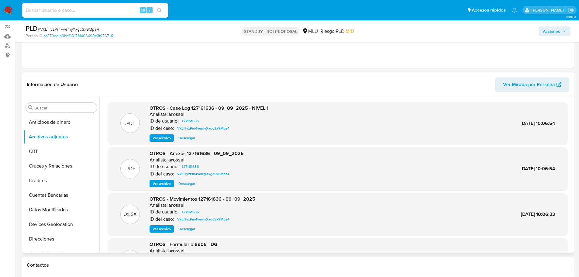
click at [168, 139] on span "Ver archivo" at bounding box center [162, 138] width 18 height 6
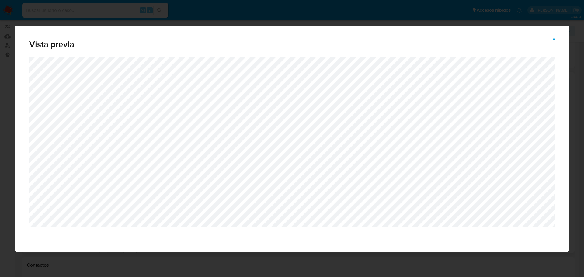
click at [553, 40] on icon "Attachment preview" at bounding box center [554, 39] width 5 height 5
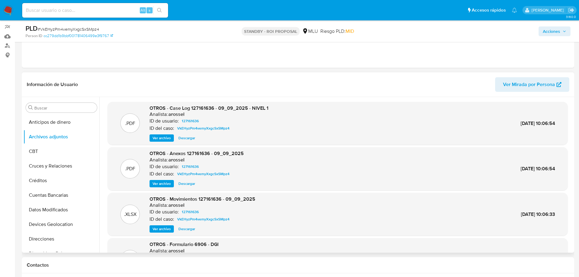
click at [163, 185] on span "Ver archivo" at bounding box center [162, 184] width 18 height 6
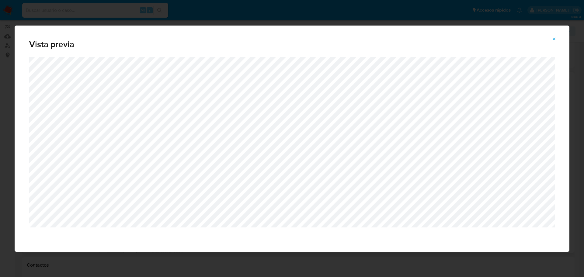
click at [549, 38] on button "Attachment preview" at bounding box center [554, 39] width 13 height 10
